Goal: Task Accomplishment & Management: Manage account settings

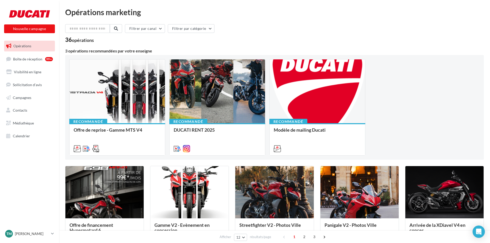
click at [40, 65] on ul "Opérations Boîte de réception 99+ Visibilité en ligne Sollicitation d'avis Camp…" at bounding box center [29, 90] width 55 height 104
click at [38, 59] on span "Boîte de réception" at bounding box center [27, 58] width 29 height 4
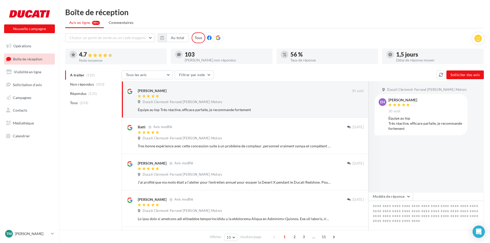
click at [159, 32] on div "Boîte de réception Avis en ligne 99+ Commentaires Choisir un point de vente ou …" at bounding box center [274, 233] width 431 height 450
click at [166, 36] on button "button" at bounding box center [162, 37] width 9 height 9
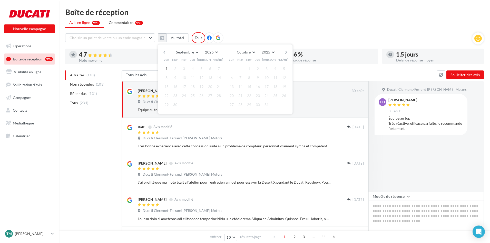
click at [164, 52] on button "button" at bounding box center [164, 52] width 4 height 7
click at [202, 67] on button "1" at bounding box center [202, 69] width 8 height 8
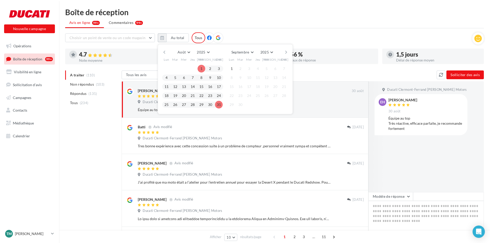
click at [222, 105] on button "31" at bounding box center [219, 105] width 8 height 8
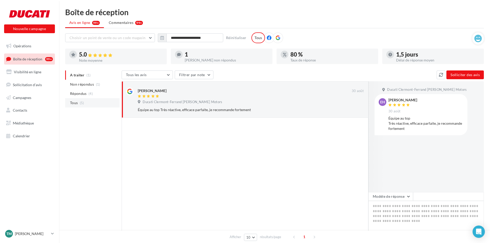
click at [96, 103] on li "Tous (5)" at bounding box center [92, 102] width 54 height 9
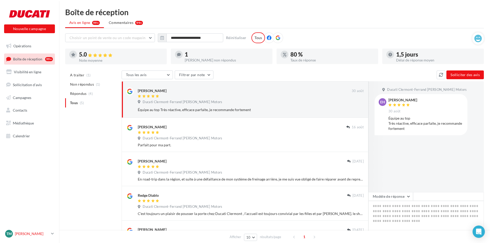
click at [42, 231] on p "[PERSON_NAME]" at bounding box center [32, 233] width 34 height 5
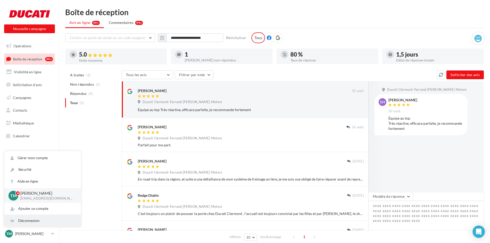
click at [30, 219] on div "Déconnexion" at bounding box center [42, 221] width 76 height 12
